Goal: Task Accomplishment & Management: Manage account settings

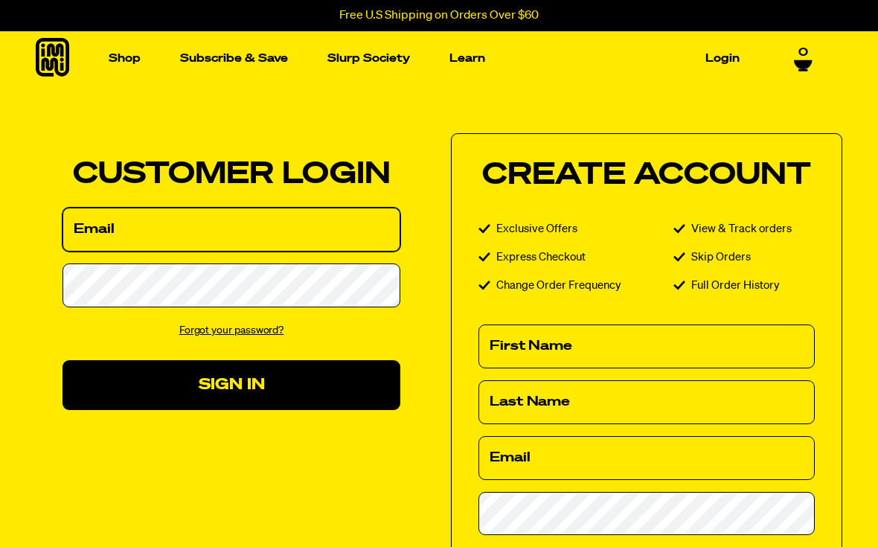
click at [349, 229] on input "Email" at bounding box center [231, 230] width 338 height 44
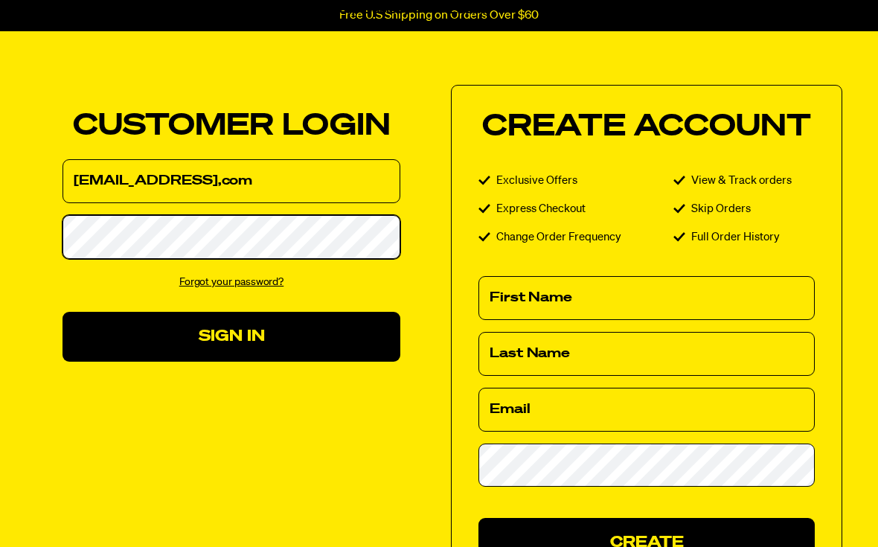
scroll to position [48, 0]
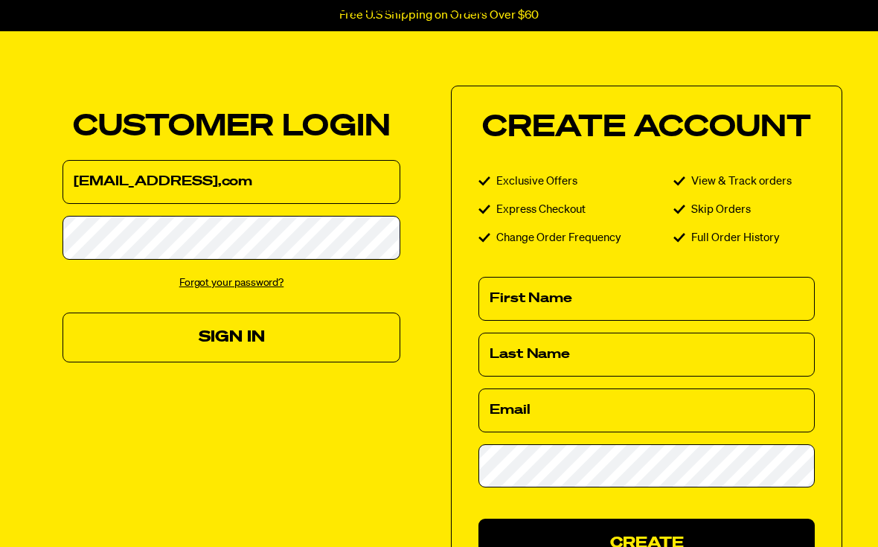
click at [278, 331] on button "Sign In" at bounding box center [231, 337] width 338 height 50
click at [232, 348] on button "Sign In" at bounding box center [231, 337] width 338 height 50
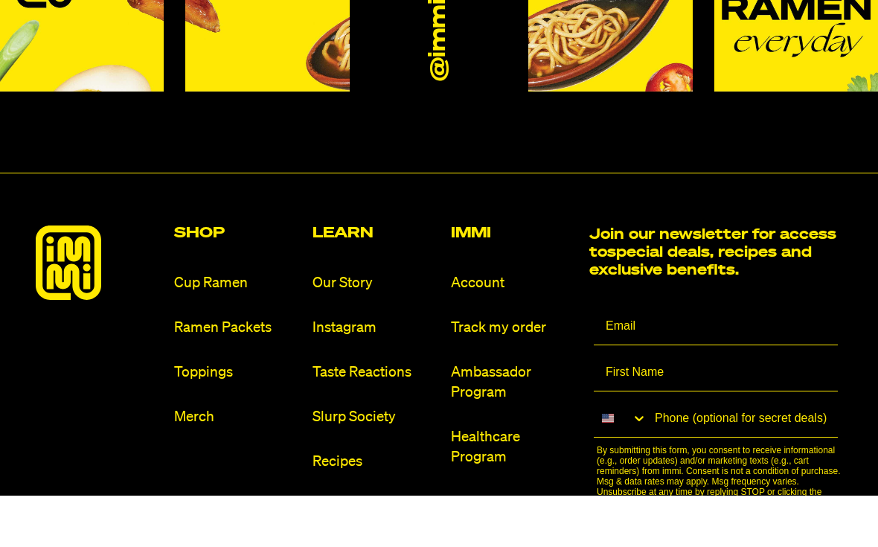
scroll to position [798, 0]
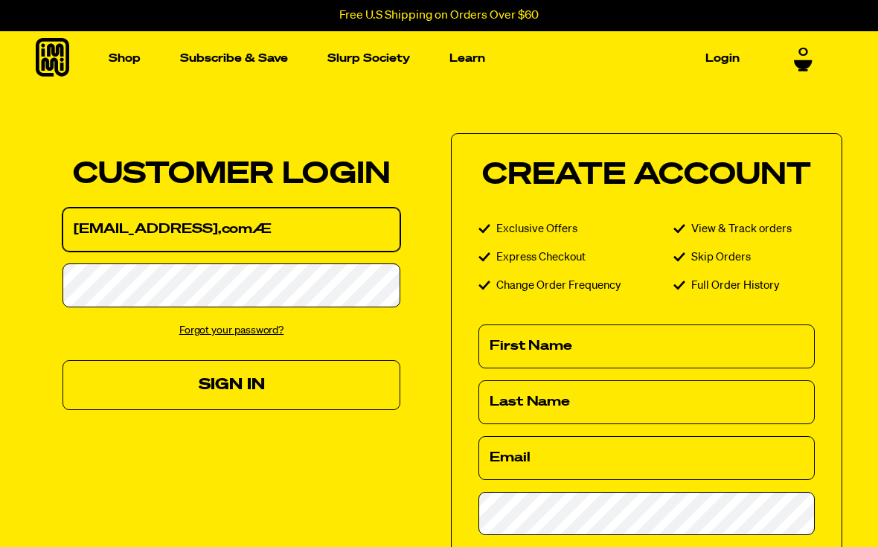
click at [231, 384] on button "Sign In" at bounding box center [231, 385] width 338 height 50
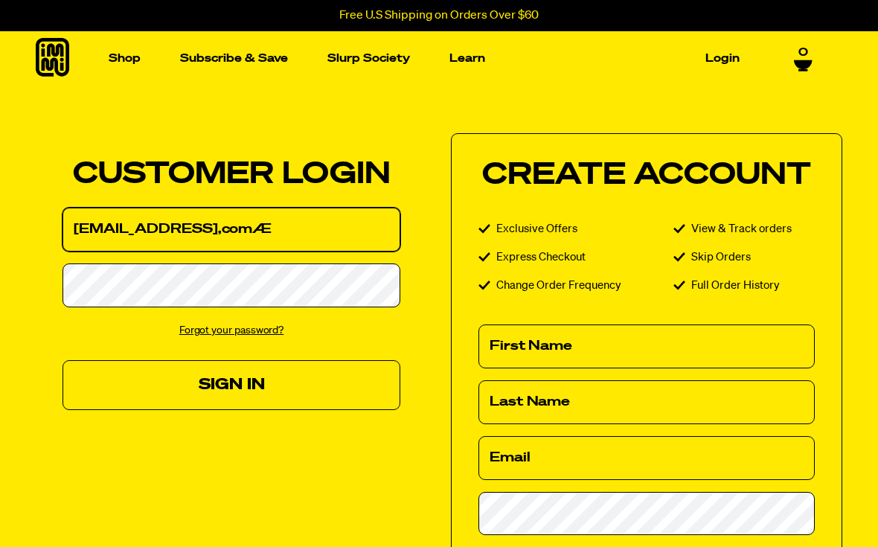
click at [231, 384] on button "Sign In" at bounding box center [231, 385] width 338 height 50
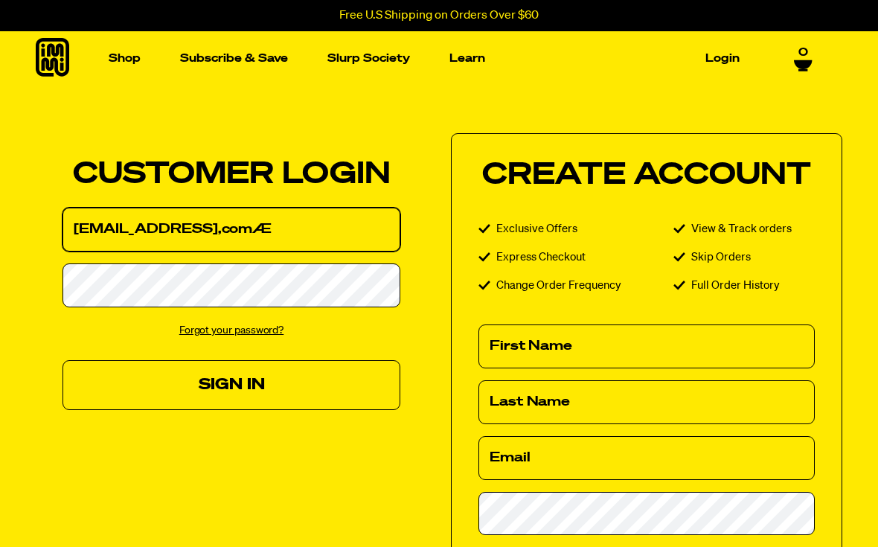
click at [231, 384] on button "Sign In" at bounding box center [231, 385] width 338 height 50
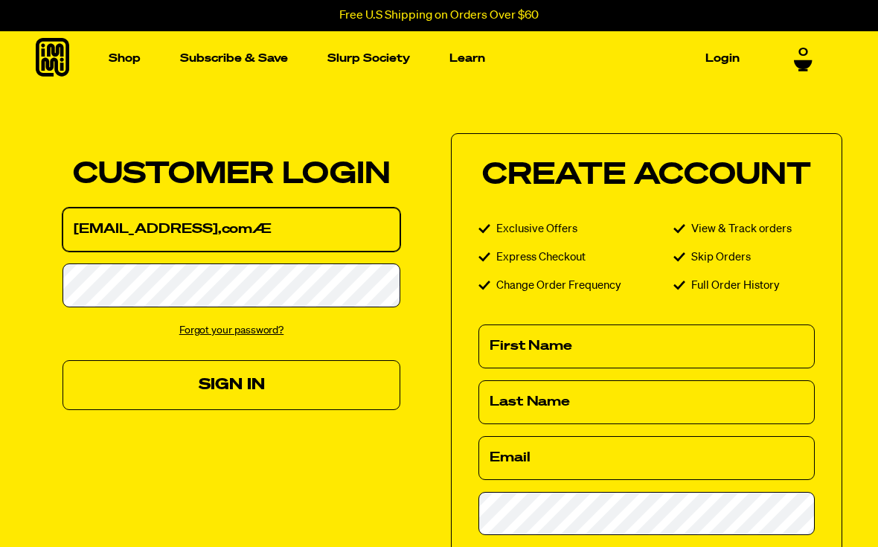
click at [231, 384] on button "Sign In" at bounding box center [231, 385] width 338 height 50
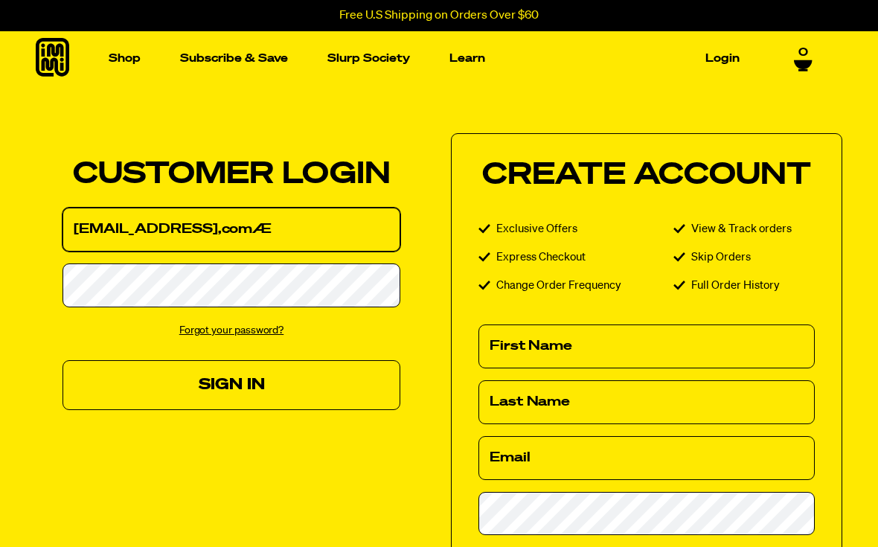
click at [231, 384] on button "Sign In" at bounding box center [231, 385] width 338 height 50
type input "[EMAIL_ADDRESS],com"
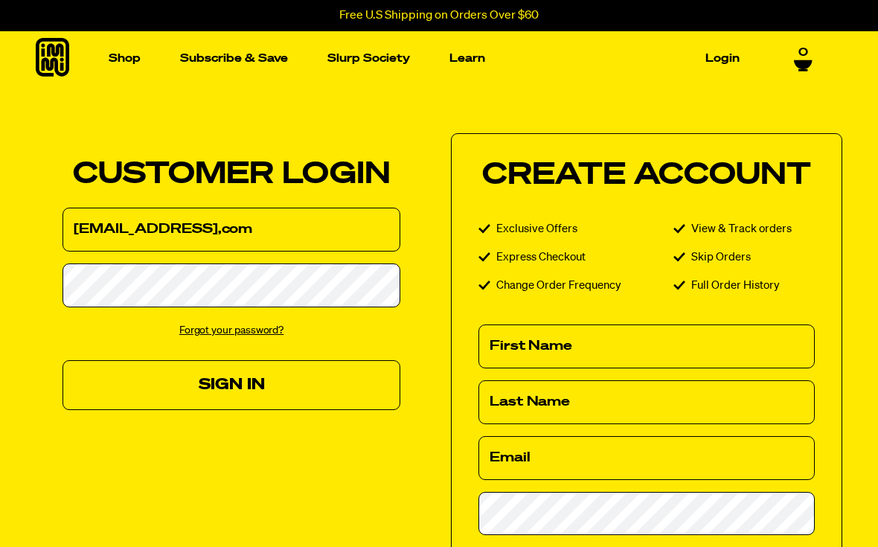
click at [259, 400] on button "Sign In" at bounding box center [231, 385] width 338 height 50
